Goal: Task Accomplishment & Management: Manage account settings

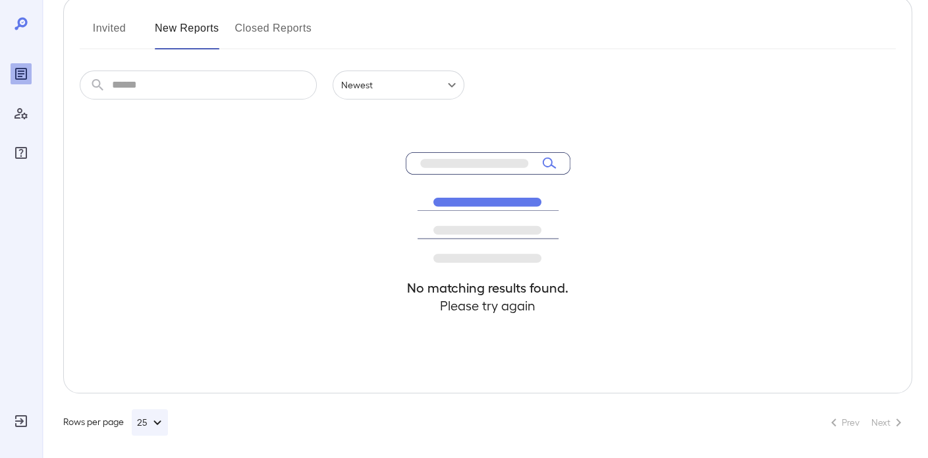
scroll to position [168, 0]
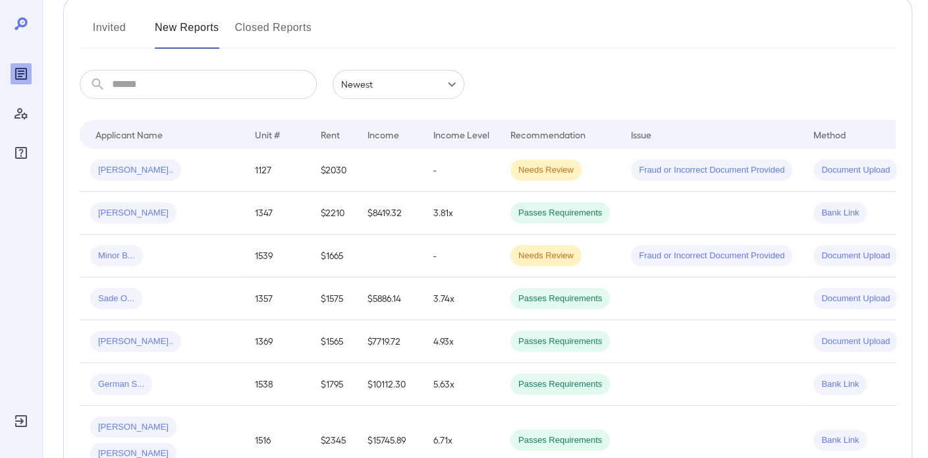
click at [111, 39] on button "Invited" at bounding box center [109, 33] width 59 height 32
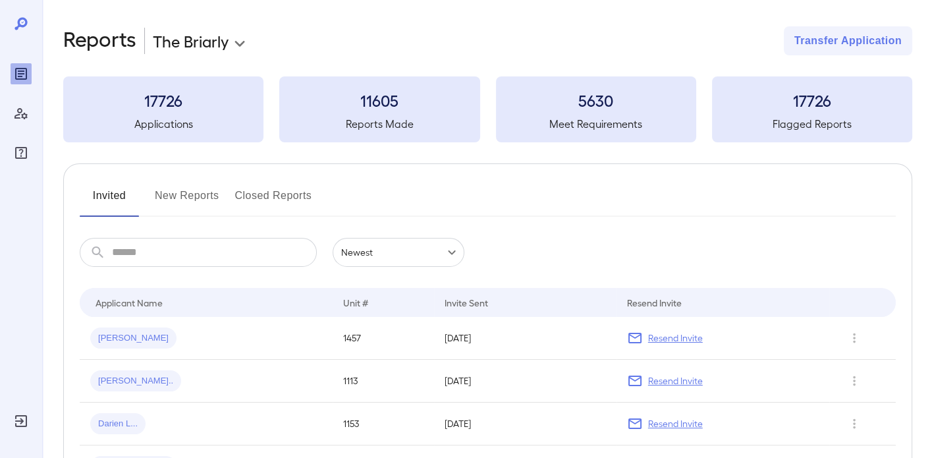
scroll to position [97, 0]
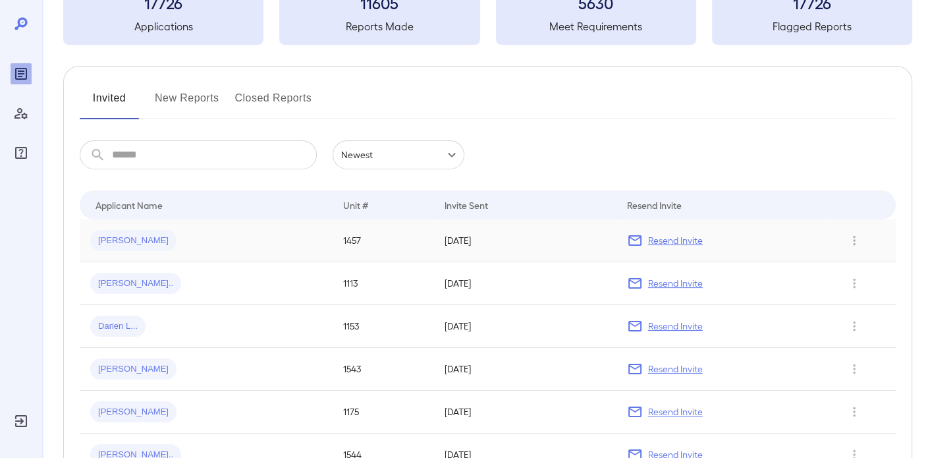
click at [682, 244] on p "Resend Invite" at bounding box center [675, 240] width 55 height 13
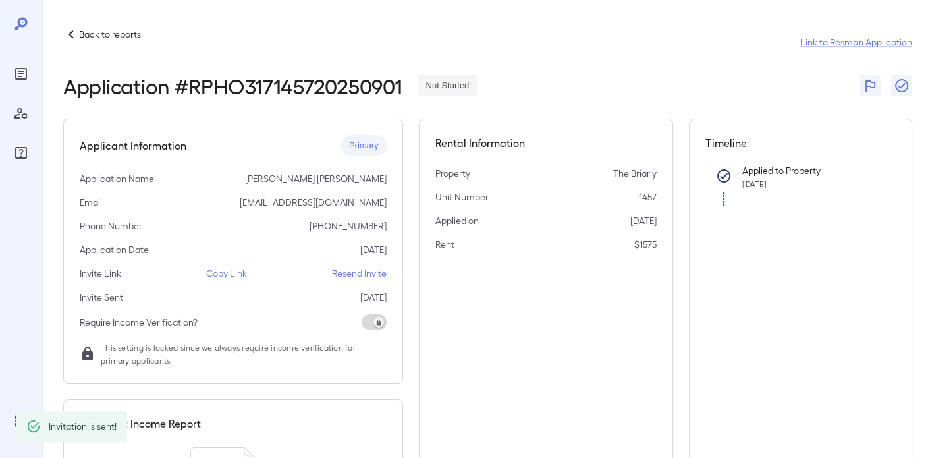
scroll to position [171, 0]
